Goal: Communication & Community: Ask a question

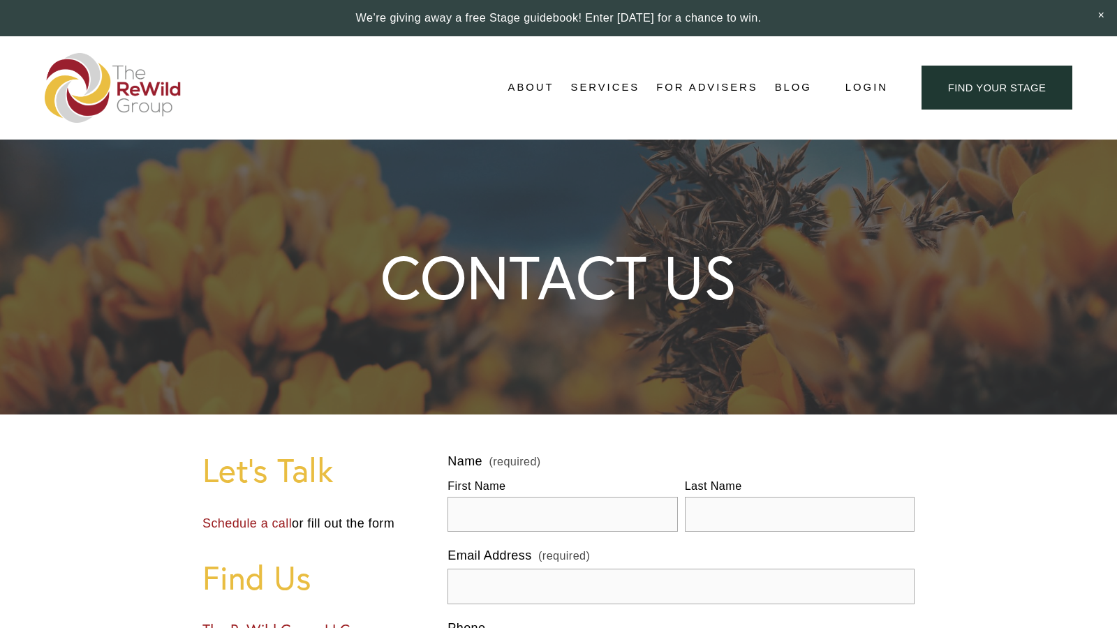
scroll to position [288, 0]
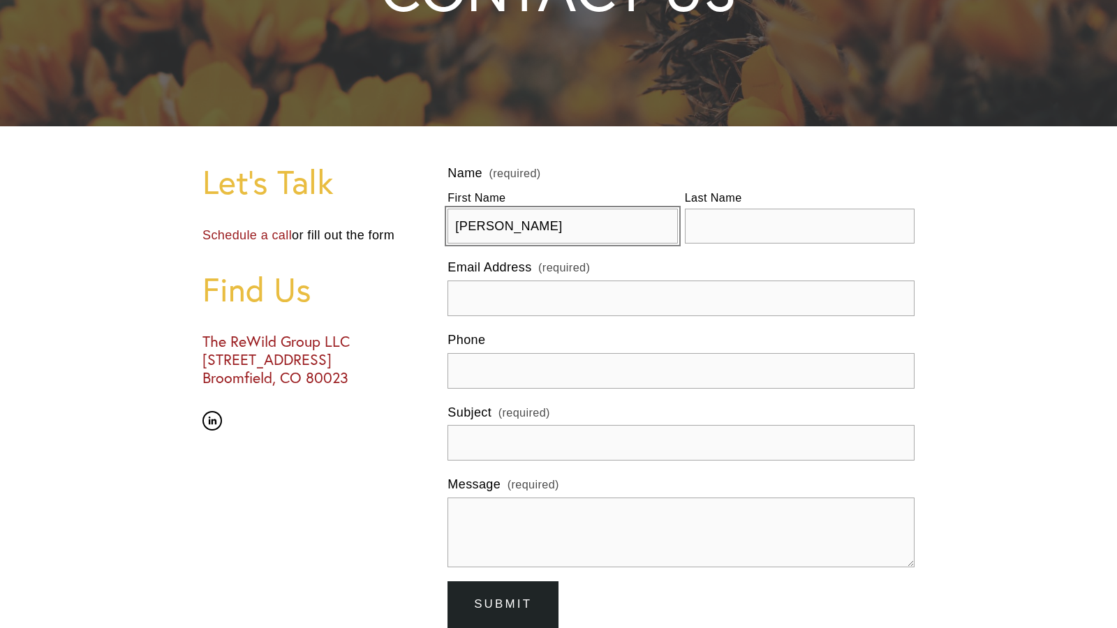
type input "[PERSON_NAME]"
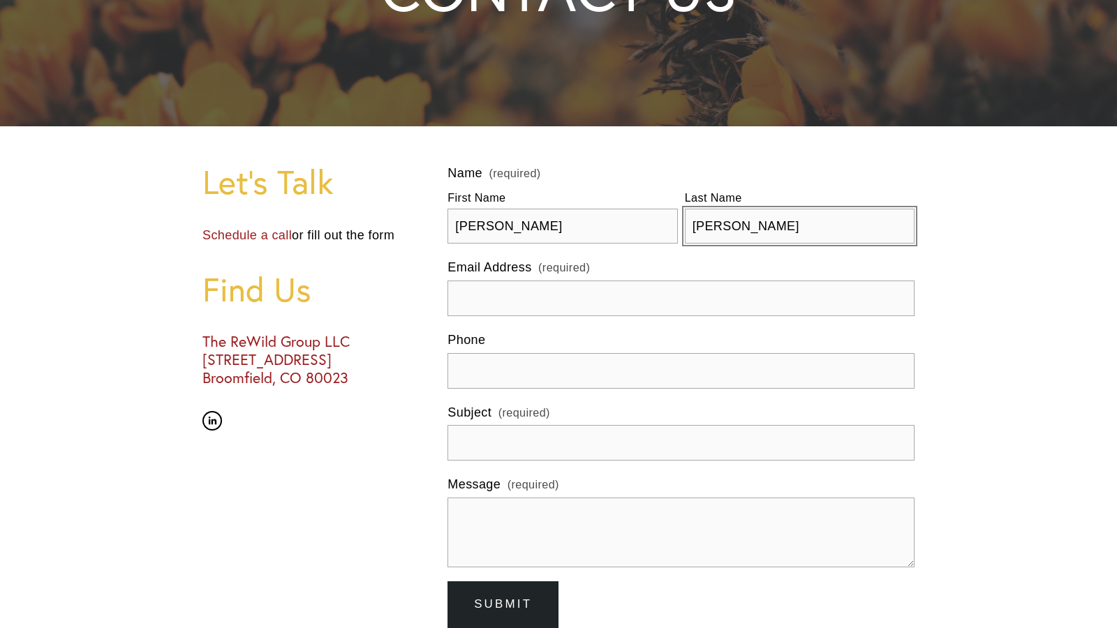
type input "[PERSON_NAME]"
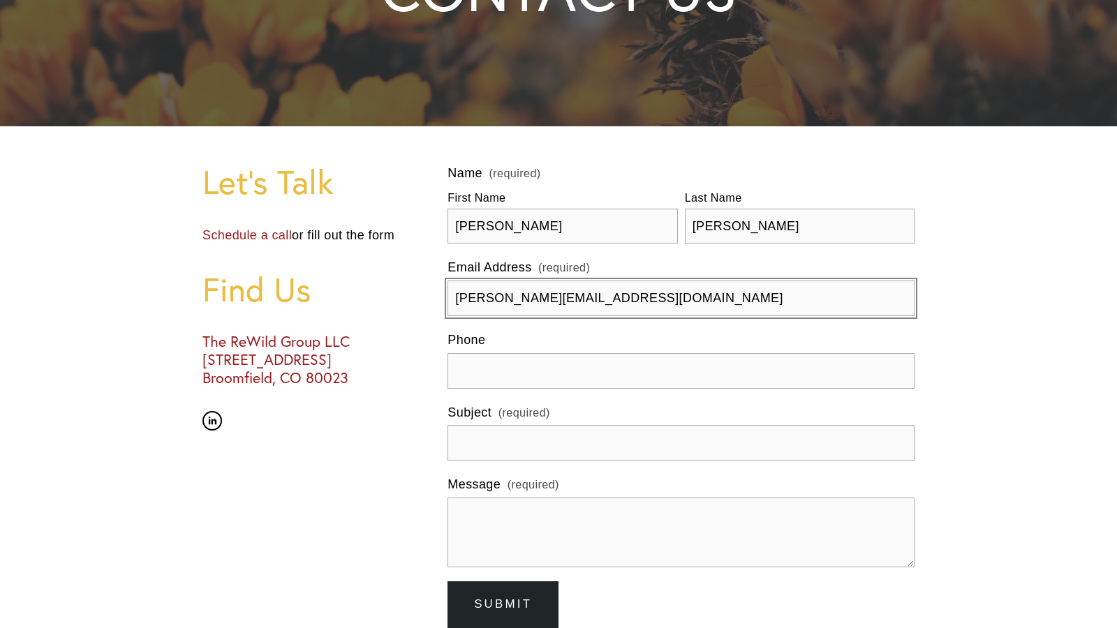
type input "[PERSON_NAME][EMAIL_ADDRESS][DOMAIN_NAME]"
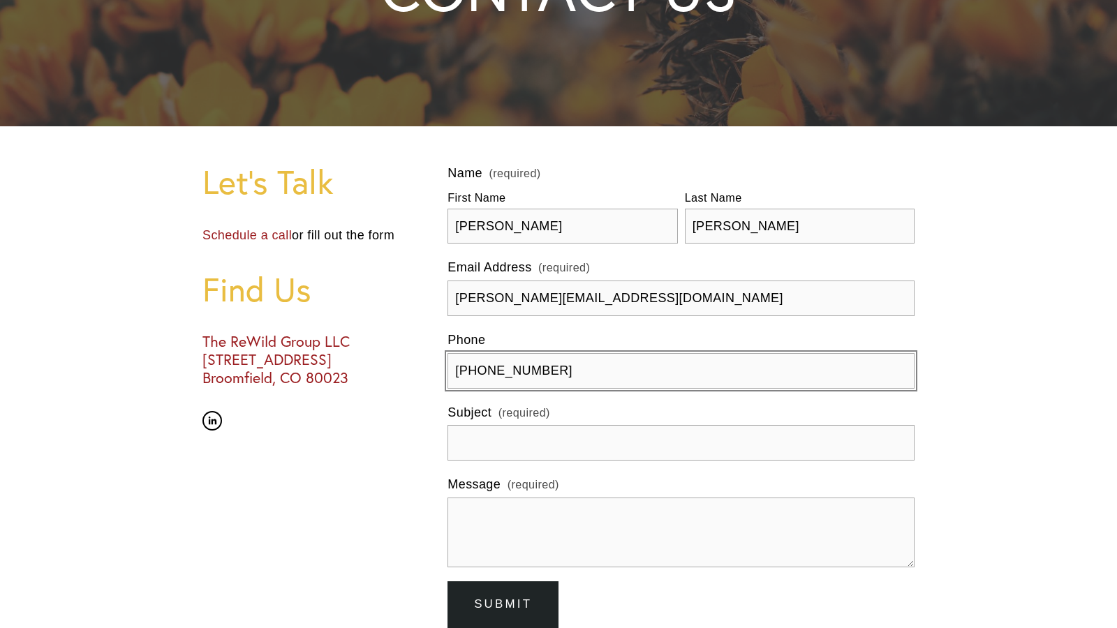
type input "[PHONE_NUMBER]"
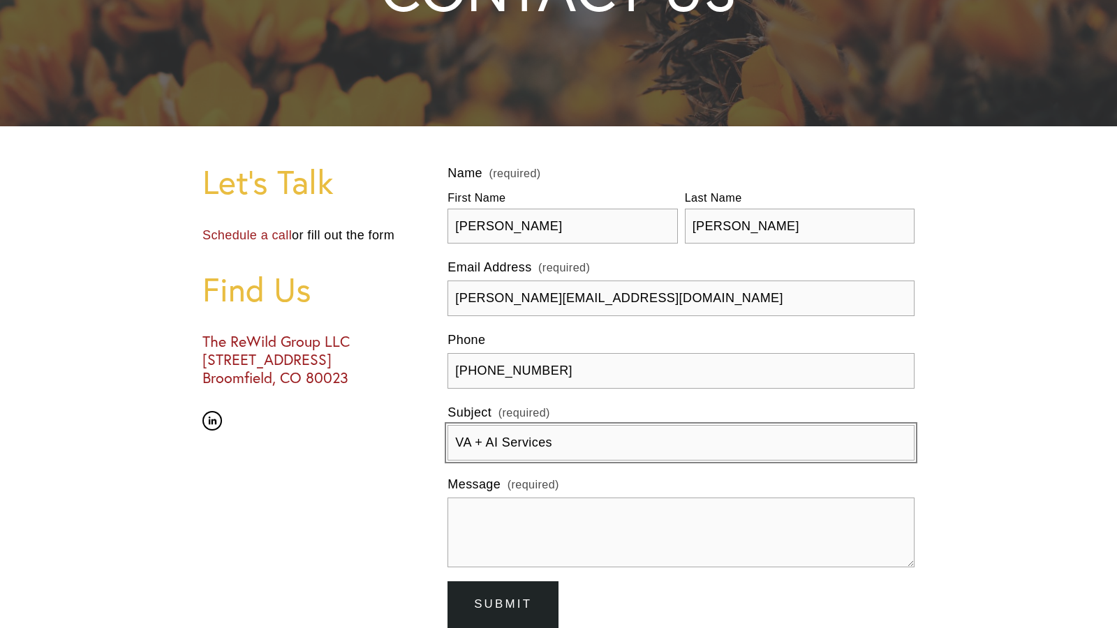
type input "VA + AI Services"
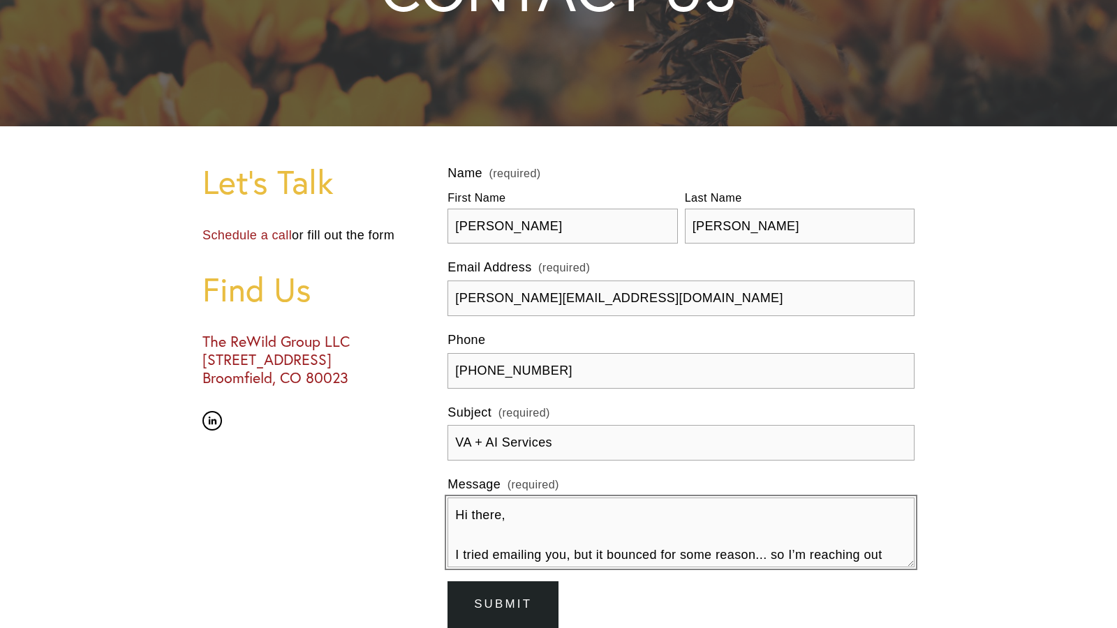
scroll to position [177, 0]
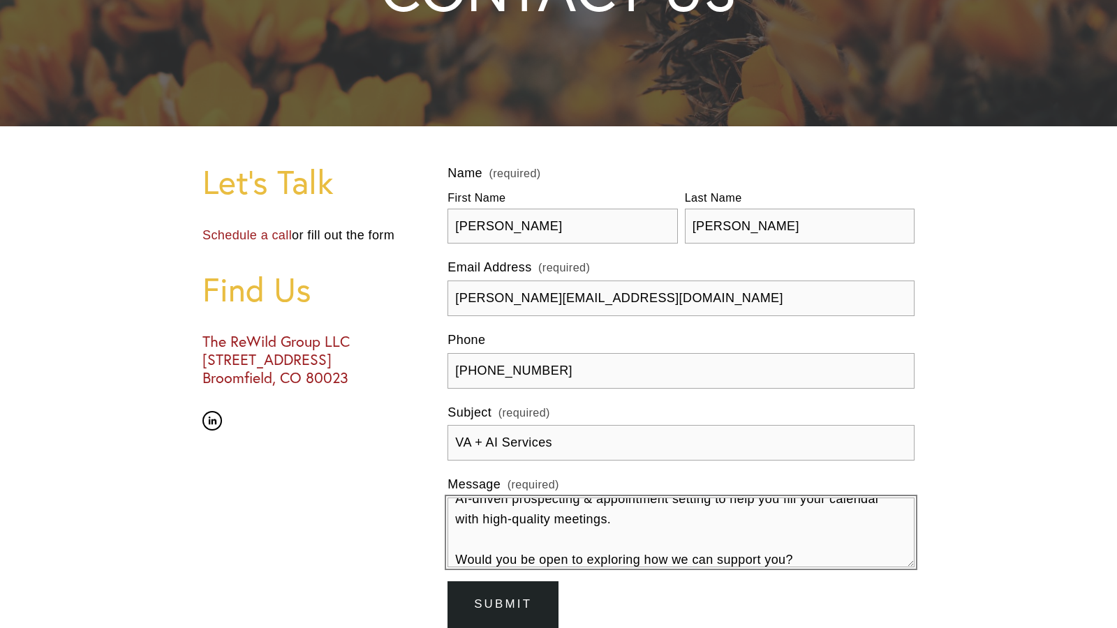
type textarea "Hi there, I tried emailing you, but it bounced for some reason... so I’m reachi…"
click at [503, 605] on span "Submit" at bounding box center [503, 604] width 58 height 13
